Goal: Task Accomplishment & Management: Manage account settings

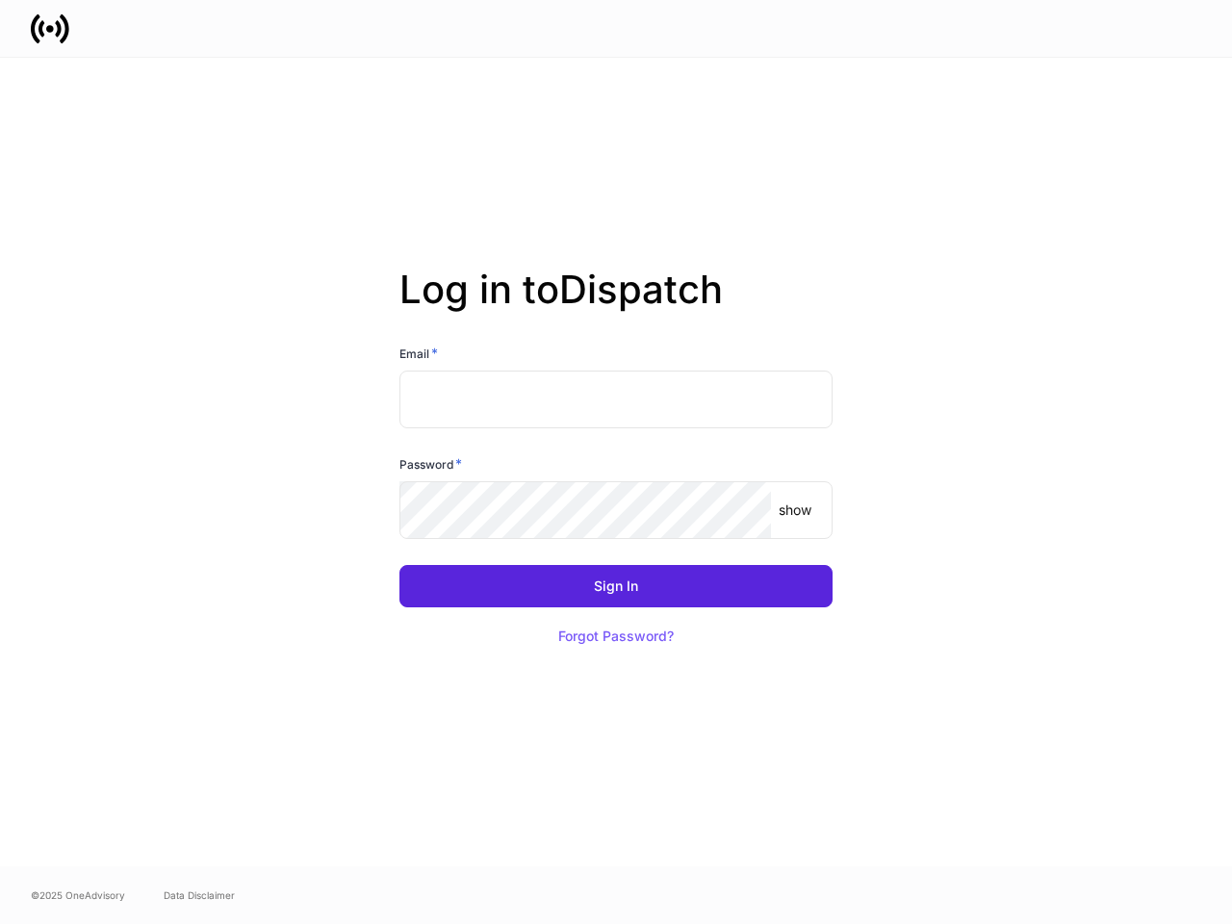
click at [616, 462] on div "Password *" at bounding box center [615, 467] width 433 height 27
click at [616, 399] on input "text" at bounding box center [615, 400] width 433 height 58
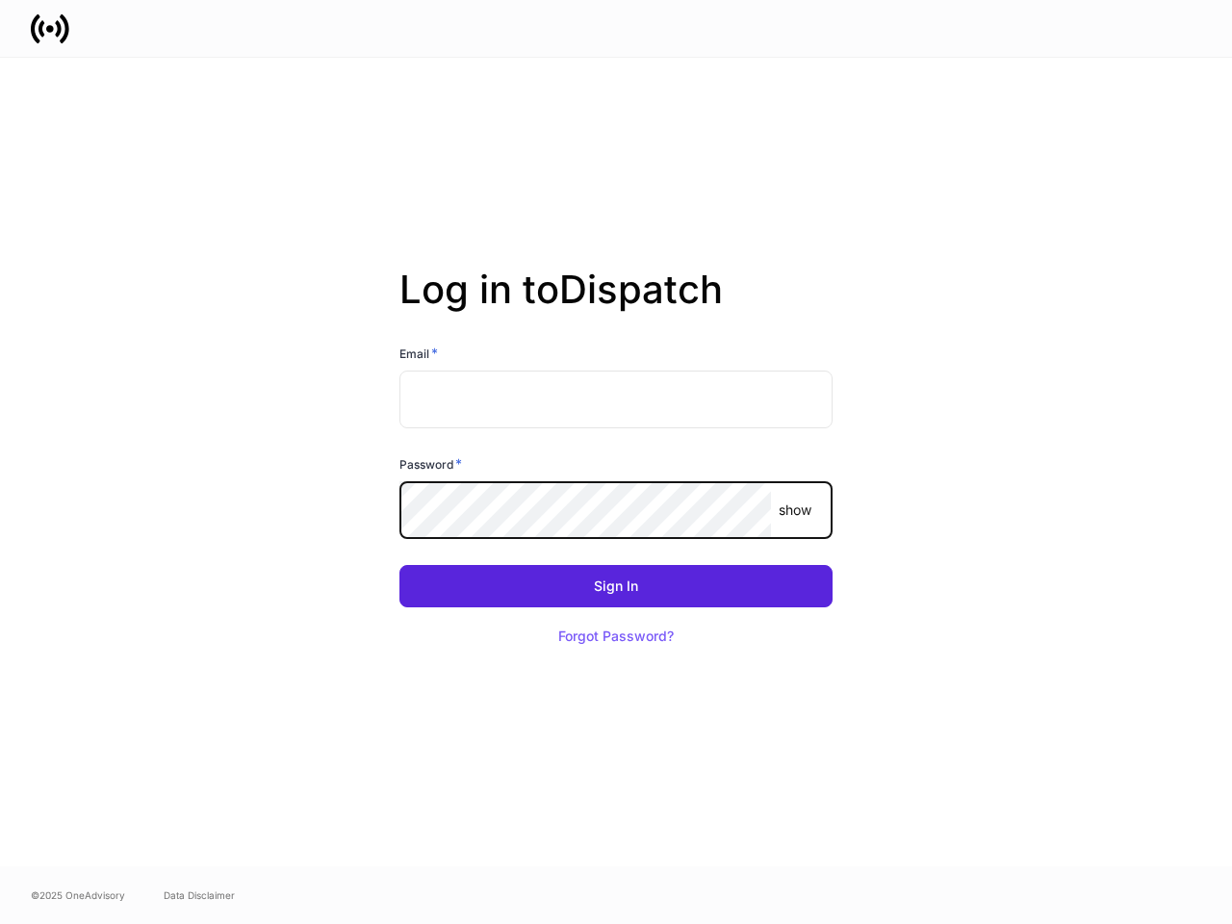
click at [795, 510] on p "show" at bounding box center [795, 509] width 33 height 19
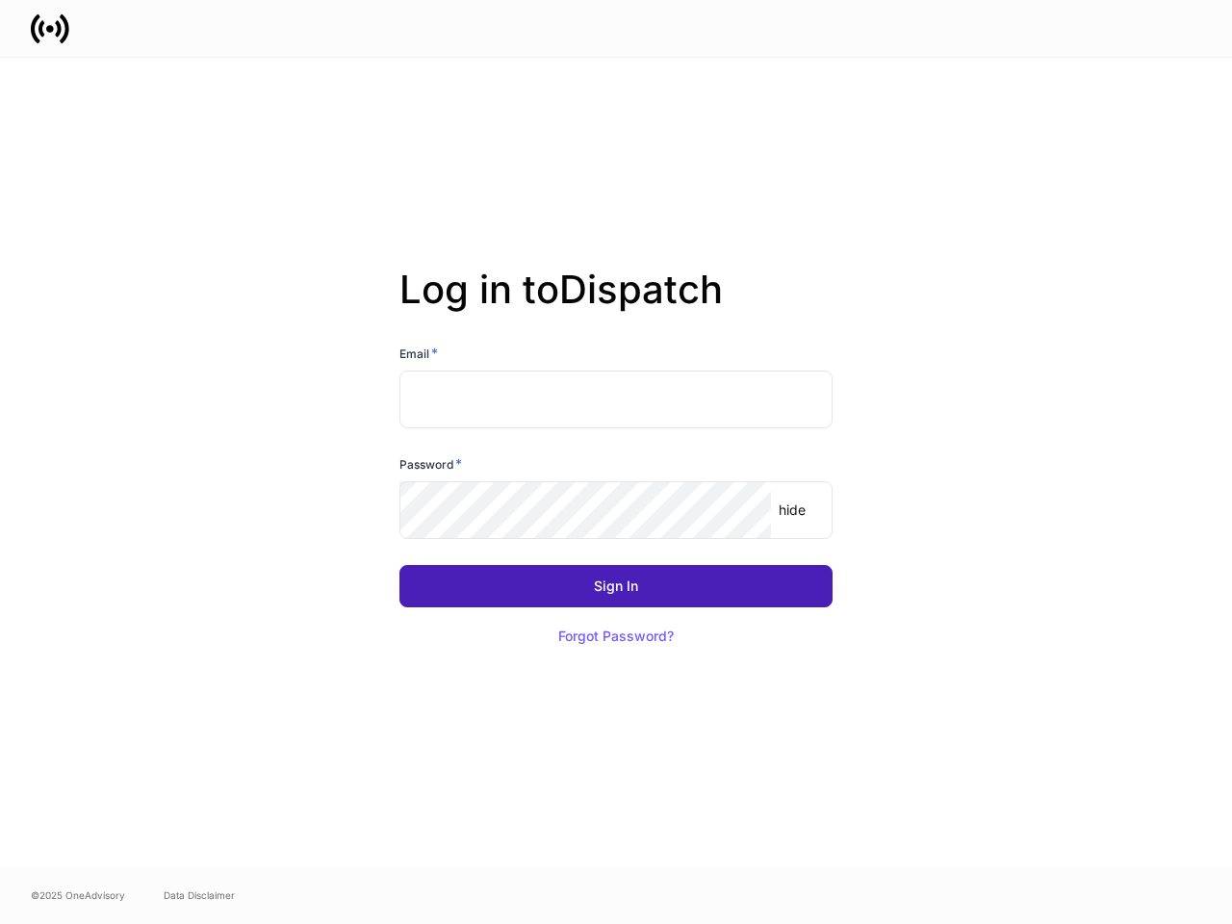
click at [616, 586] on div "Sign In" at bounding box center [616, 585] width 44 height 13
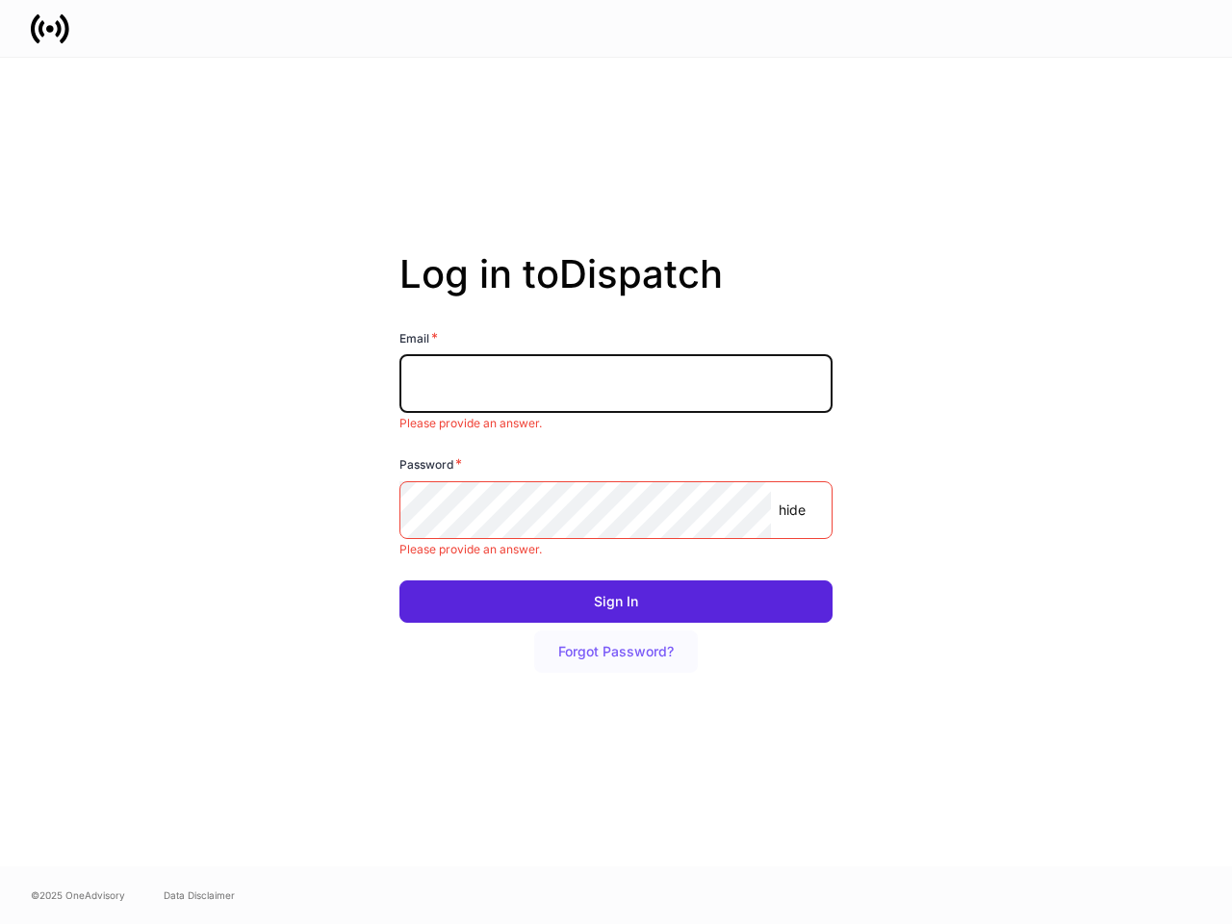
click at [616, 636] on button "Forgot Password?" at bounding box center [616, 651] width 164 height 42
